Goal: Use online tool/utility

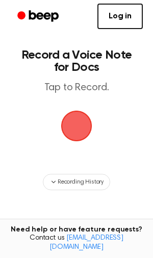
click at [81, 129] on span "button" at bounding box center [76, 126] width 29 height 29
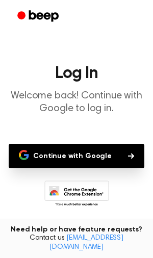
click at [107, 156] on button "Continue with Google" at bounding box center [77, 156] width 136 height 25
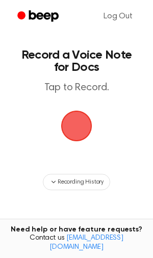
click at [78, 126] on span "button" at bounding box center [76, 126] width 29 height 29
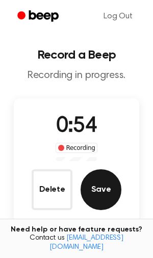
click at [90, 200] on button "Save" at bounding box center [101, 190] width 41 height 41
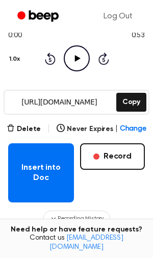
scroll to position [106, 0]
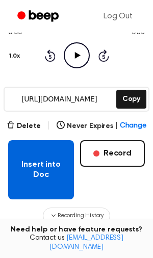
click at [55, 170] on button "Insert into Doc" at bounding box center [41, 169] width 66 height 59
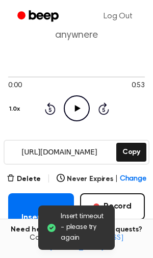
scroll to position [212, 0]
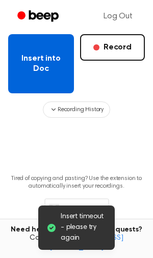
click at [45, 73] on button "Insert into Doc" at bounding box center [41, 63] width 66 height 59
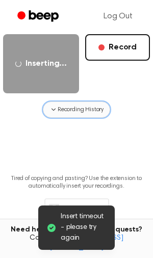
click at [57, 108] on icon "button" at bounding box center [54, 110] width 8 height 8
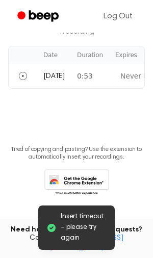
scroll to position [137, 0]
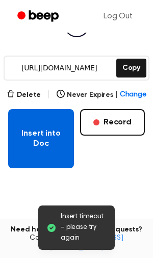
click at [56, 130] on button "Insert into Doc" at bounding box center [41, 138] width 66 height 59
